Goal: Transaction & Acquisition: Book appointment/travel/reservation

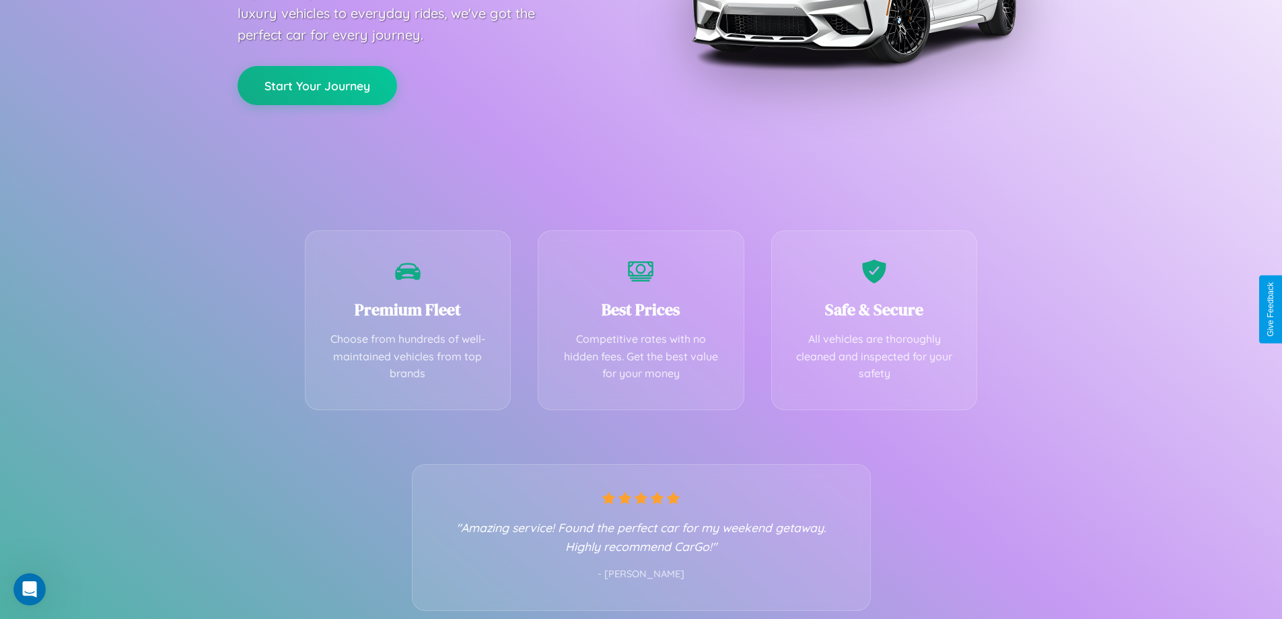
scroll to position [265, 0]
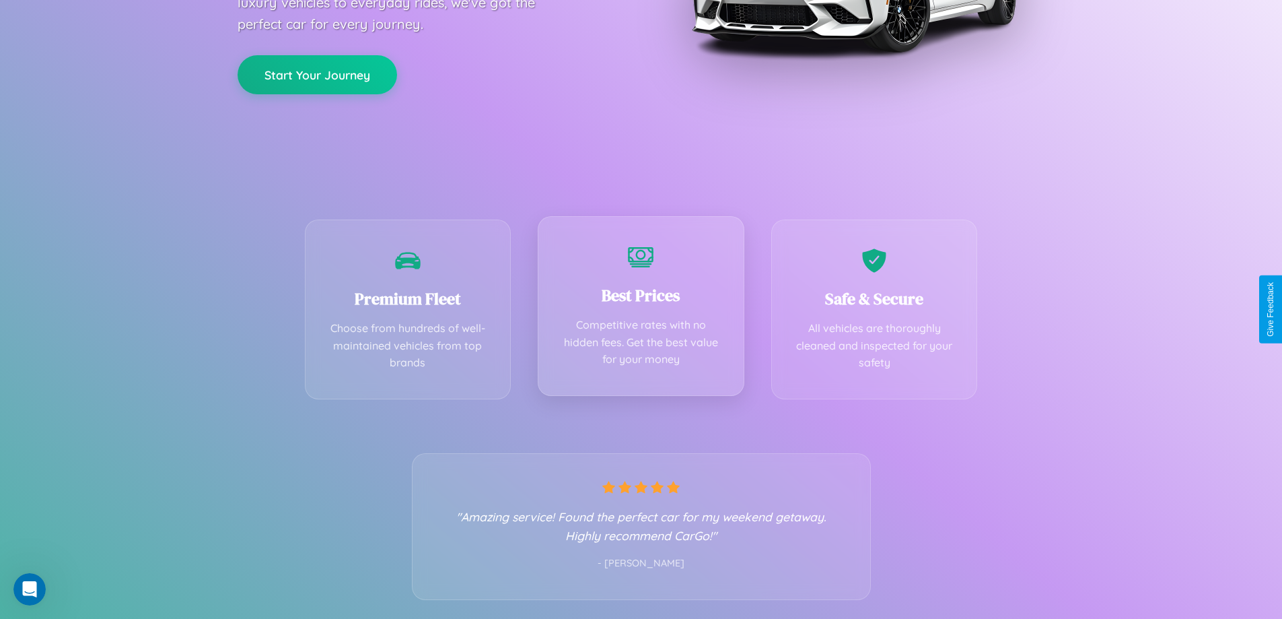
click at [641, 309] on div "Best Prices Competitive rates with no hidden fees. Get the best value for your …" at bounding box center [641, 306] width 207 height 180
click at [317, 74] on button "Start Your Journey" at bounding box center [318, 73] width 160 height 39
click at [317, 73] on button "Start Your Journey" at bounding box center [318, 73] width 160 height 39
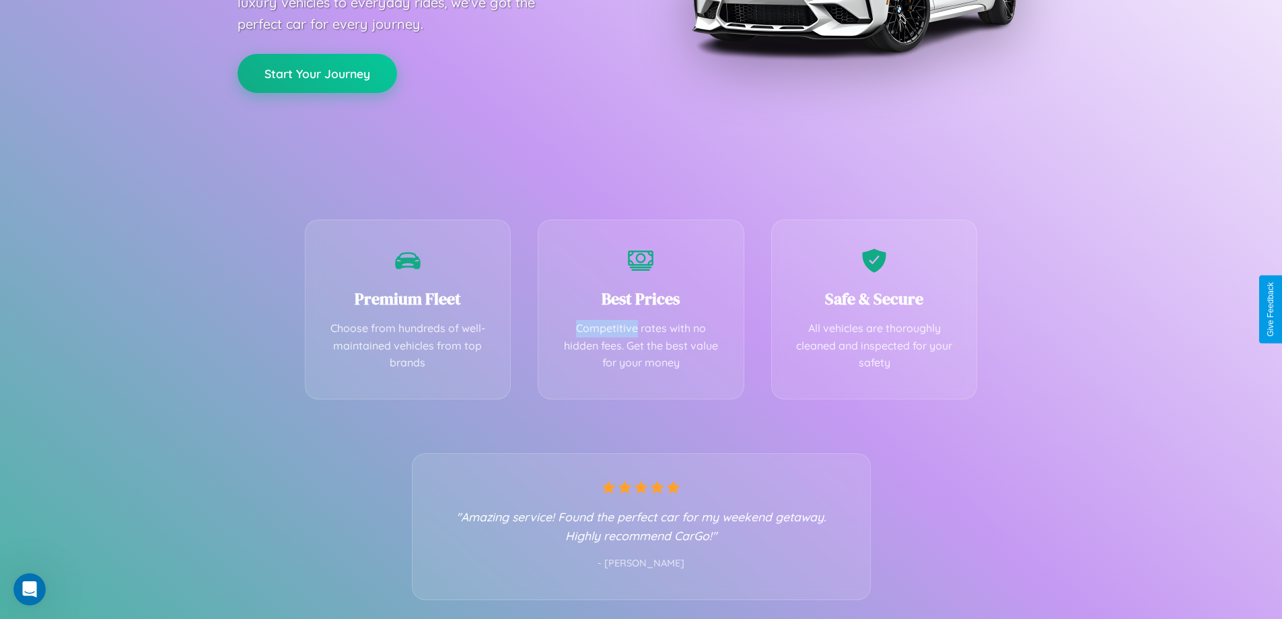
click at [317, 73] on button "Start Your Journey" at bounding box center [318, 73] width 160 height 39
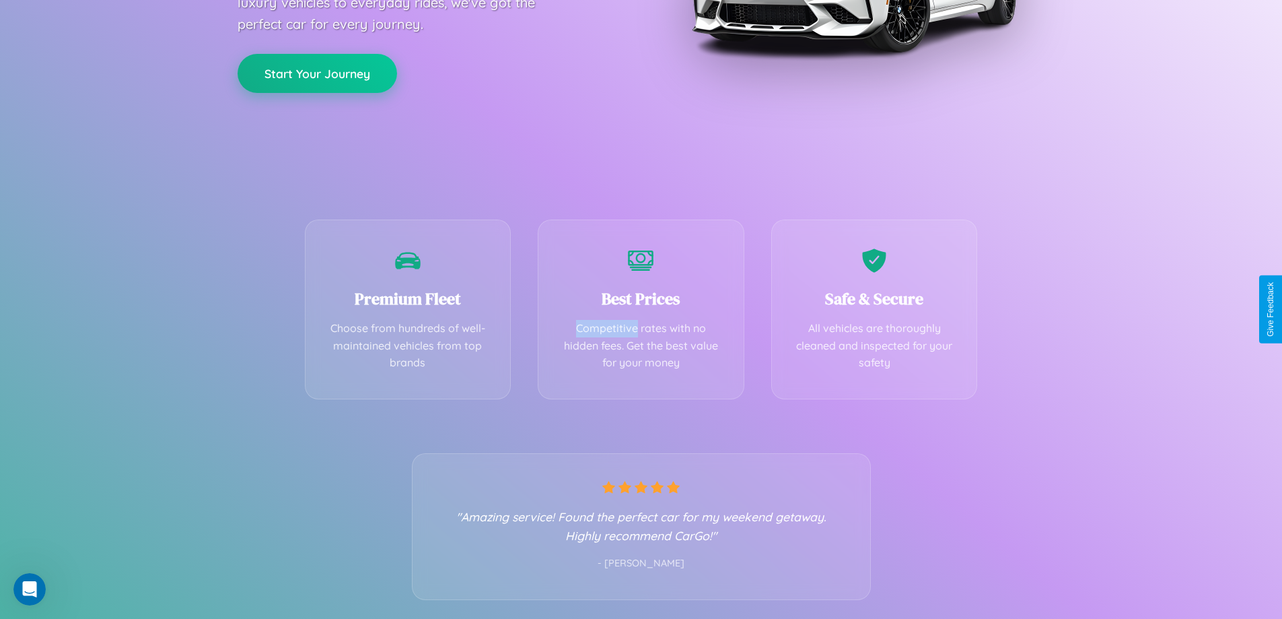
click at [317, 73] on button "Start Your Journey" at bounding box center [318, 73] width 160 height 39
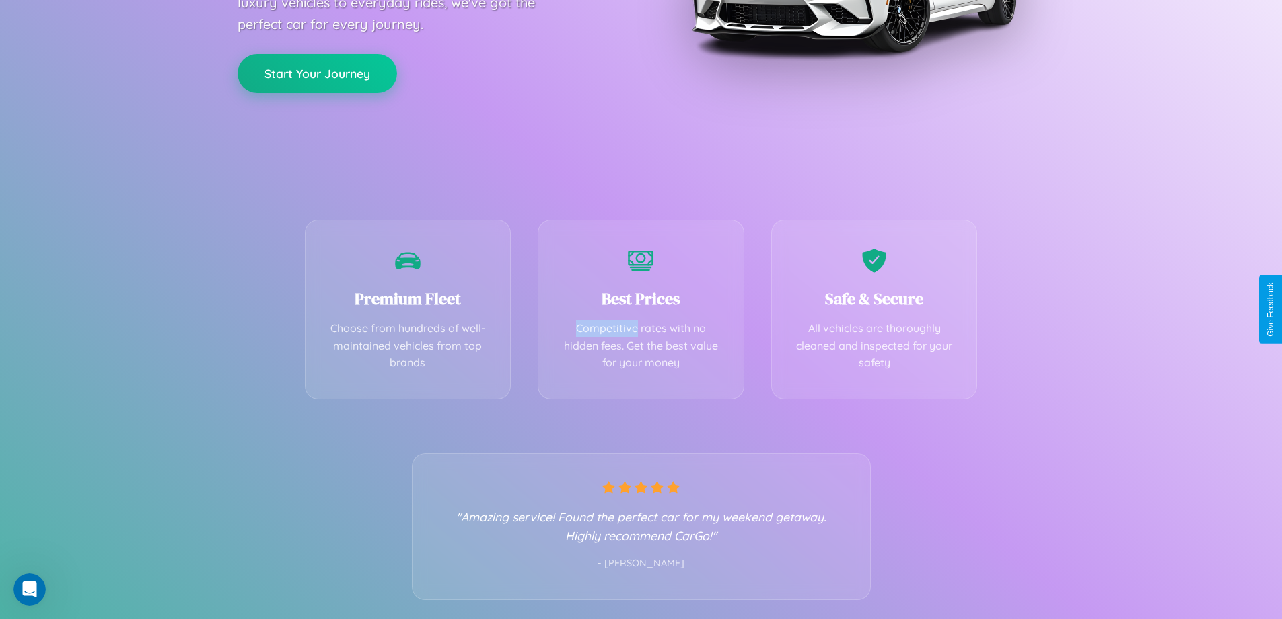
click at [317, 73] on button "Start Your Journey" at bounding box center [318, 73] width 160 height 39
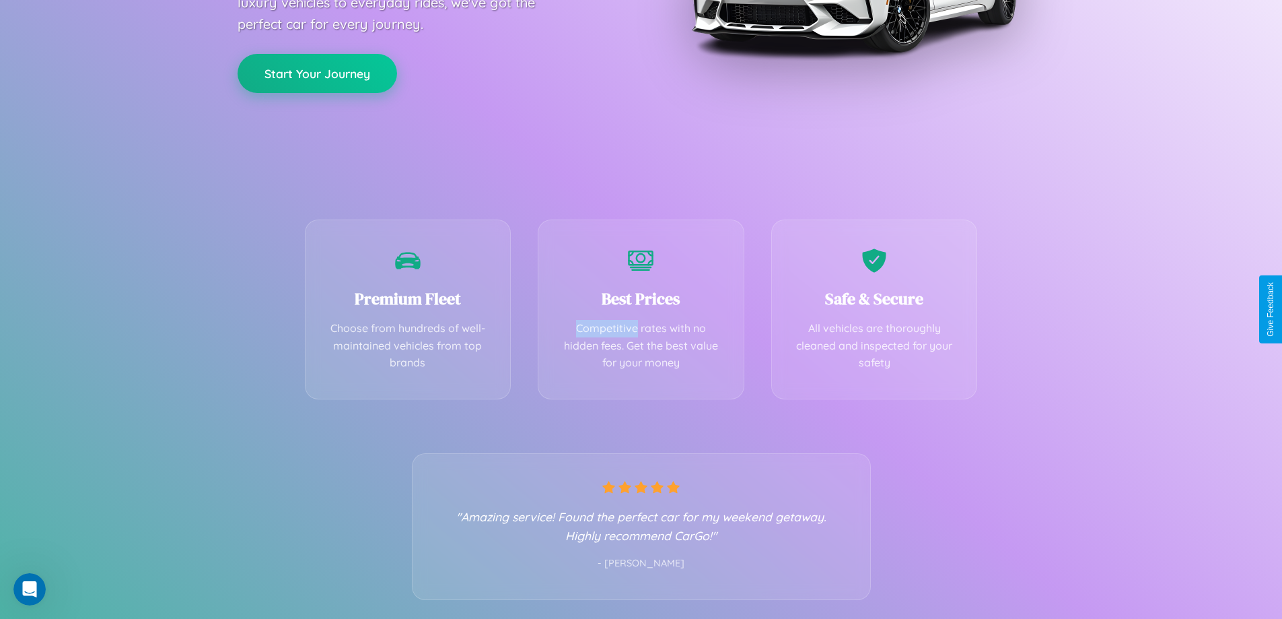
click at [317, 73] on button "Start Your Journey" at bounding box center [318, 73] width 160 height 39
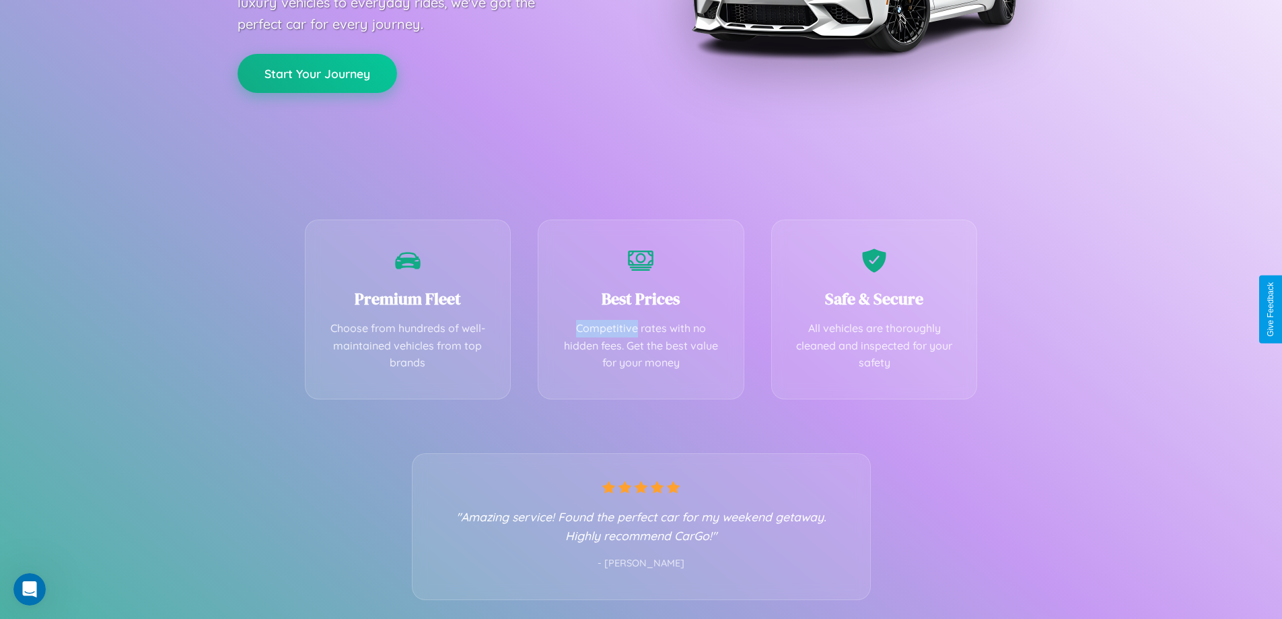
click at [317, 73] on button "Start Your Journey" at bounding box center [318, 73] width 160 height 39
